Goal: Transaction & Acquisition: Purchase product/service

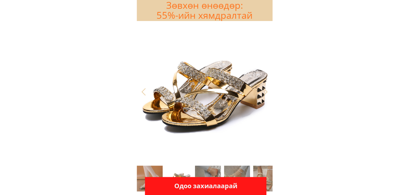
click at [205, 186] on p "Одоо захиалаарай" at bounding box center [206, 186] width 122 height 18
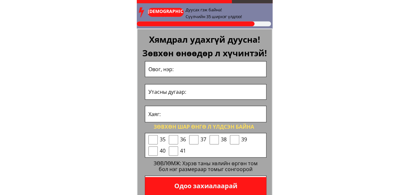
scroll to position [2681, 0]
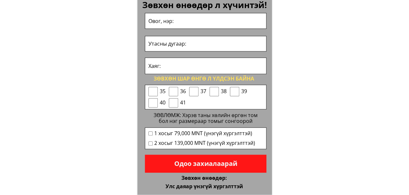
click at [233, 165] on p "Одоо захиалаарай" at bounding box center [206, 164] width 122 height 18
click at [233, 166] on p "Одоо захиалаарай" at bounding box center [206, 164] width 122 height 18
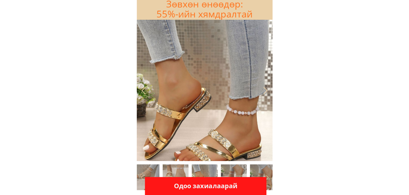
scroll to position [0, 0]
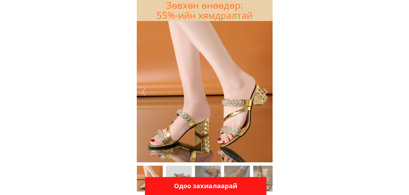
click at [219, 190] on p "Одоо захиалаарай" at bounding box center [206, 185] width 130 height 19
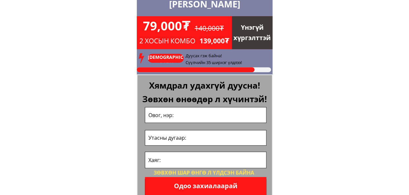
scroll to position [2676, 0]
